Goal: Task Accomplishment & Management: Manage account settings

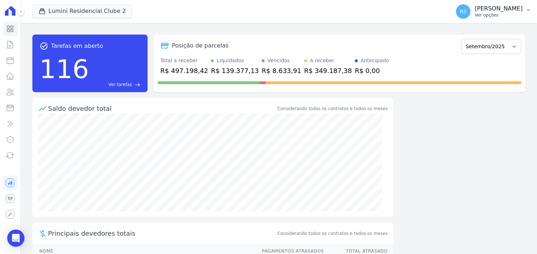
click at [518, 9] on p "[PERSON_NAME]" at bounding box center [499, 8] width 48 height 7
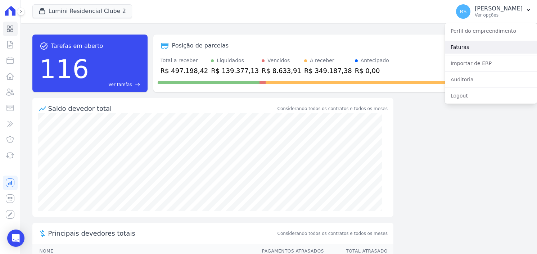
click at [479, 46] on link "Faturas" at bounding box center [491, 47] width 92 height 13
click at [464, 49] on link "Faturas" at bounding box center [491, 47] width 92 height 13
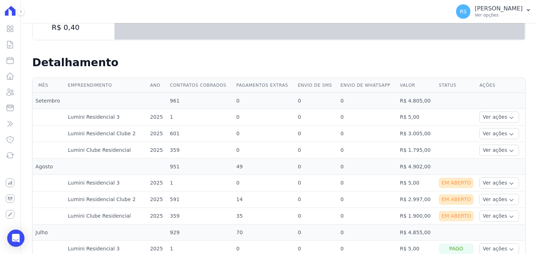
scroll to position [216, 0]
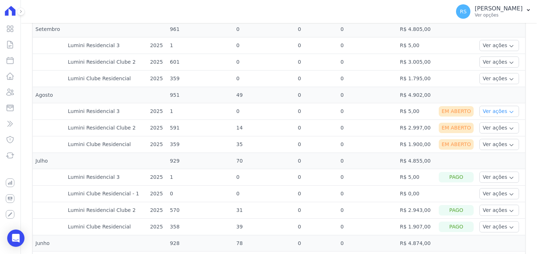
click at [497, 108] on button "Ver ações" at bounding box center [500, 111] width 40 height 11
click at [139, 158] on td at bounding box center [106, 161] width 82 height 16
click at [497, 142] on button "Ver ações" at bounding box center [500, 144] width 40 height 11
click at [491, 127] on button "Ver ações" at bounding box center [500, 127] width 40 height 11
click at [491, 109] on button "Ver ações" at bounding box center [500, 111] width 40 height 11
